Goal: Information Seeking & Learning: Compare options

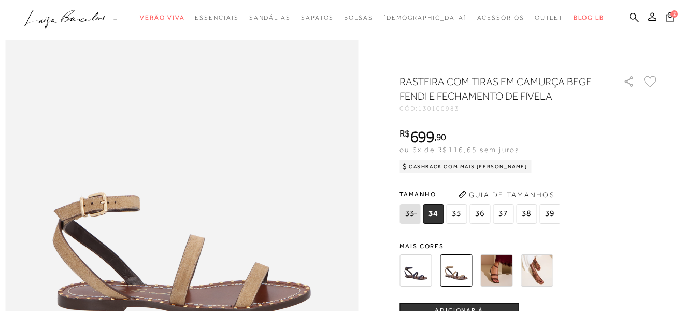
scroll to position [570, 0]
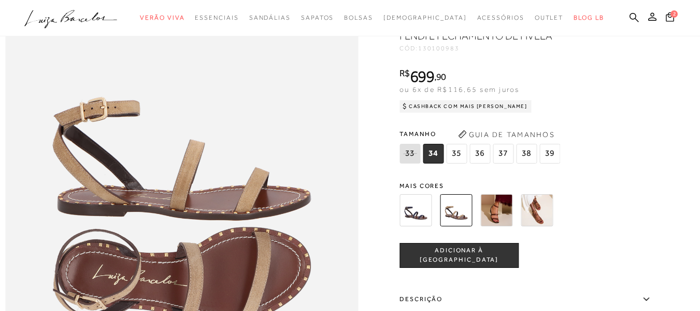
click at [498, 223] on img at bounding box center [497, 210] width 32 height 32
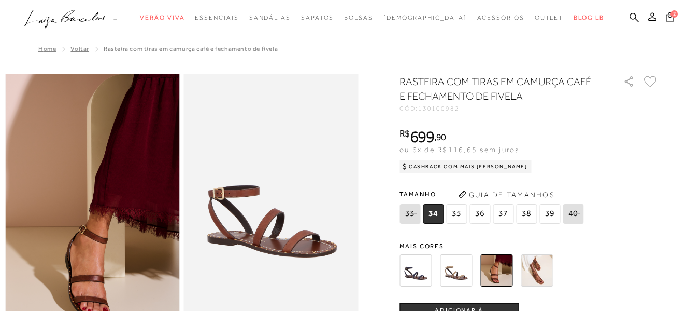
click at [463, 274] on img at bounding box center [456, 270] width 32 height 32
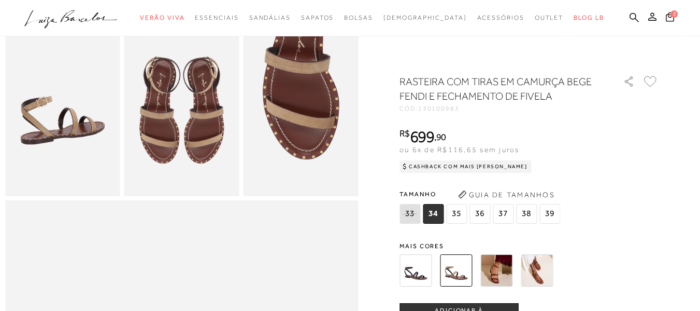
scroll to position [311, 0]
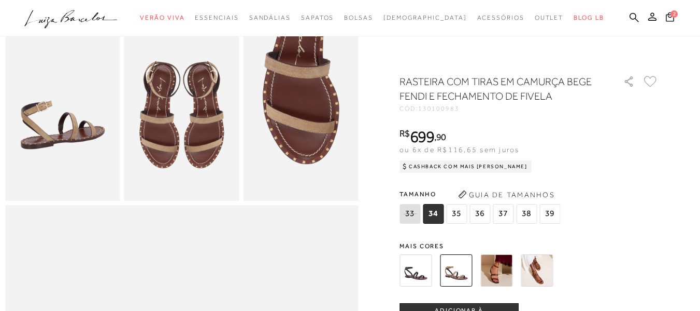
click at [539, 262] on img at bounding box center [537, 270] width 32 height 32
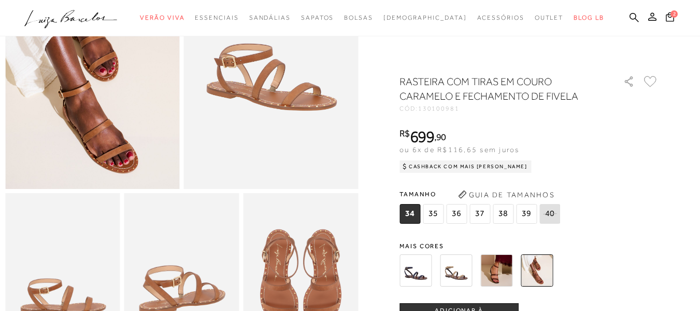
scroll to position [156, 0]
